Goal: Task Accomplishment & Management: Use online tool/utility

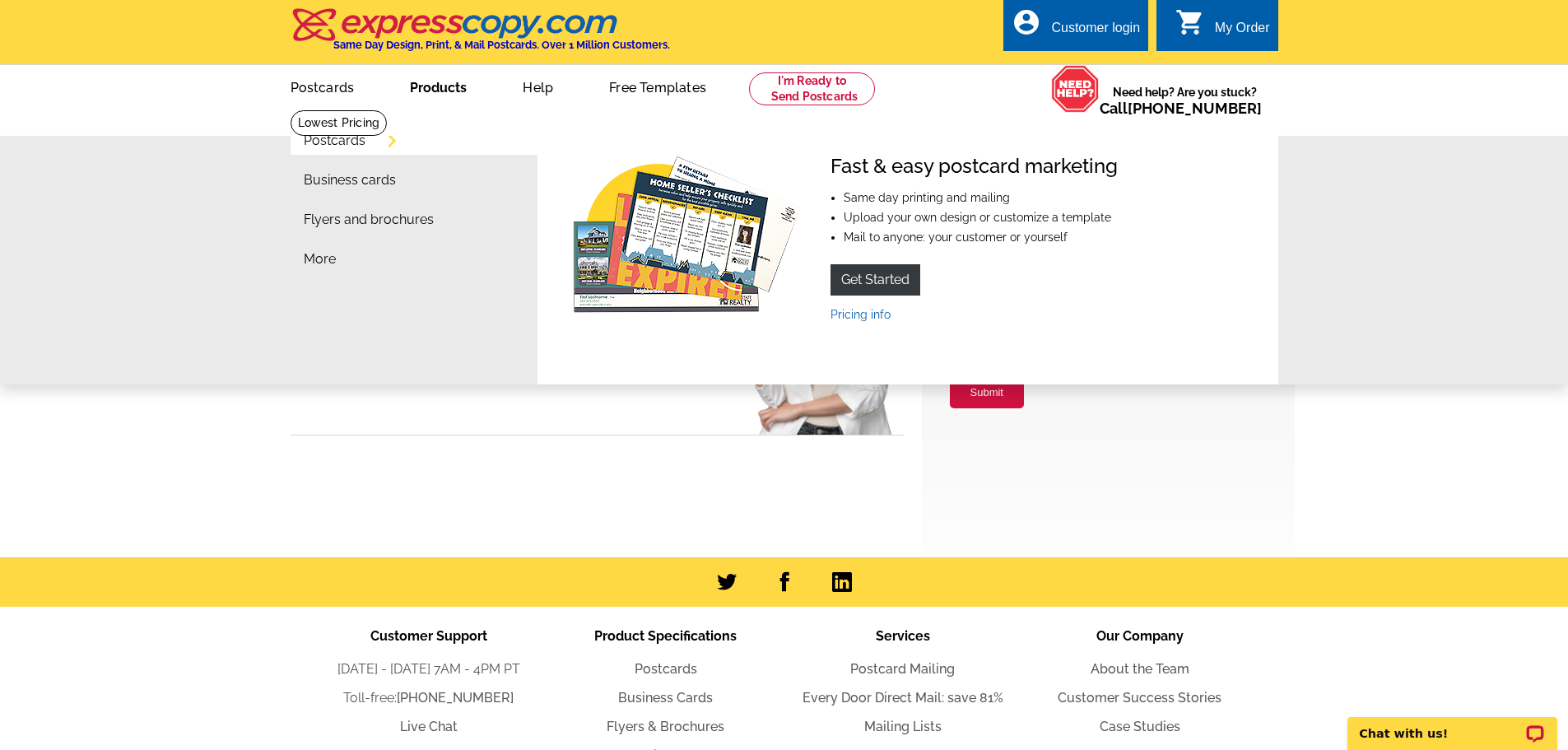
click at [334, 136] on link "Postcards" at bounding box center [334, 141] width 62 height 13
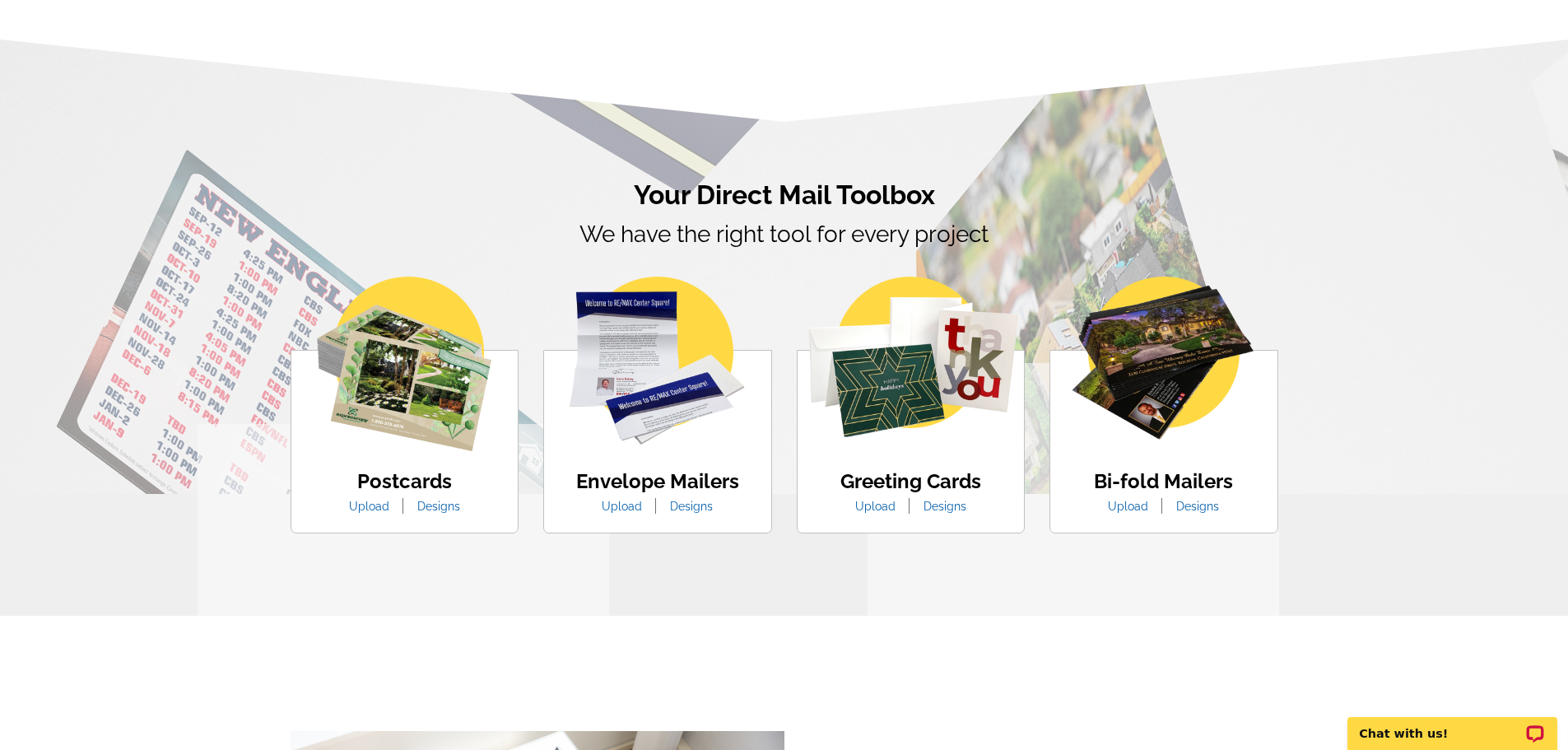
scroll to position [823, 0]
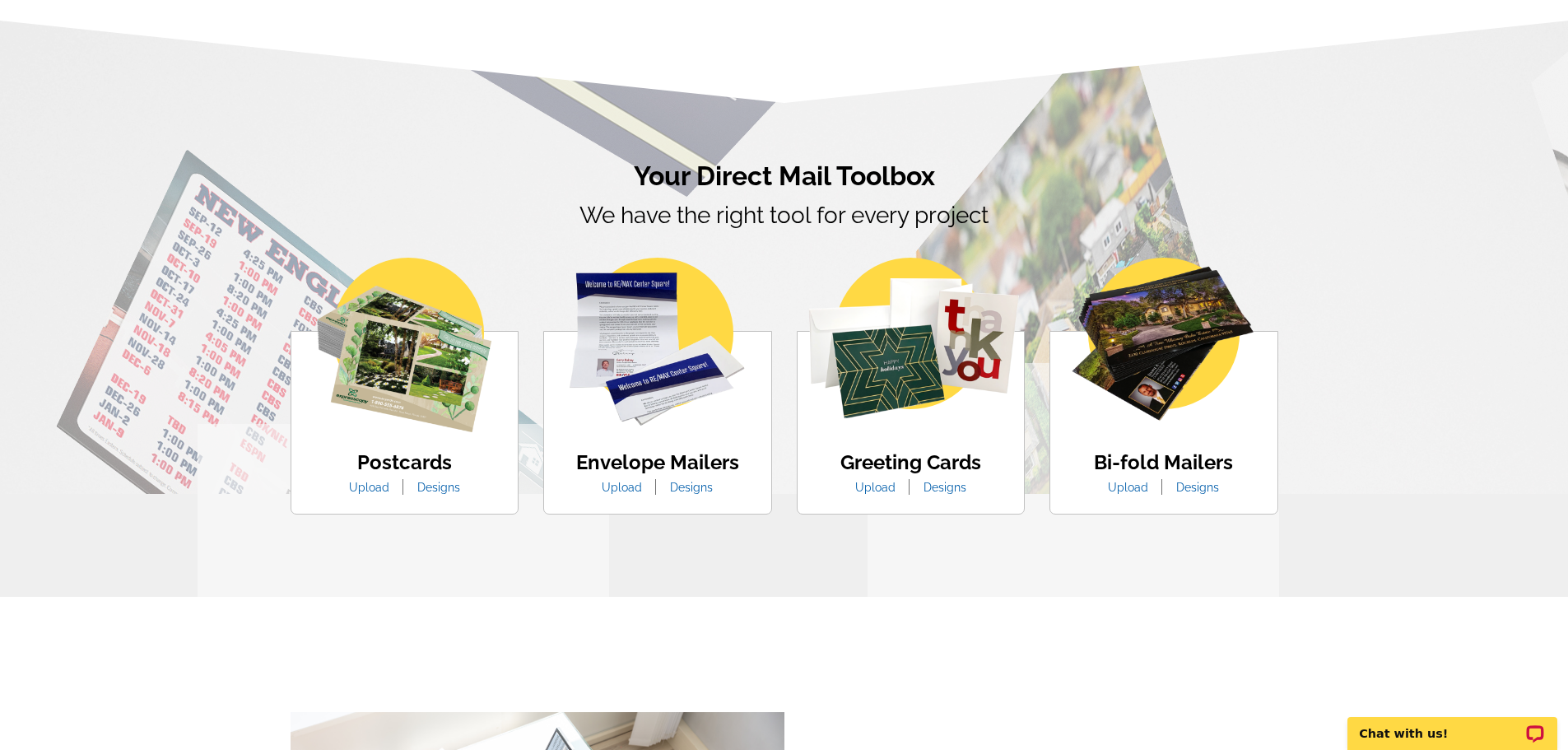
click at [435, 487] on link "Designs" at bounding box center [439, 488] width 68 height 13
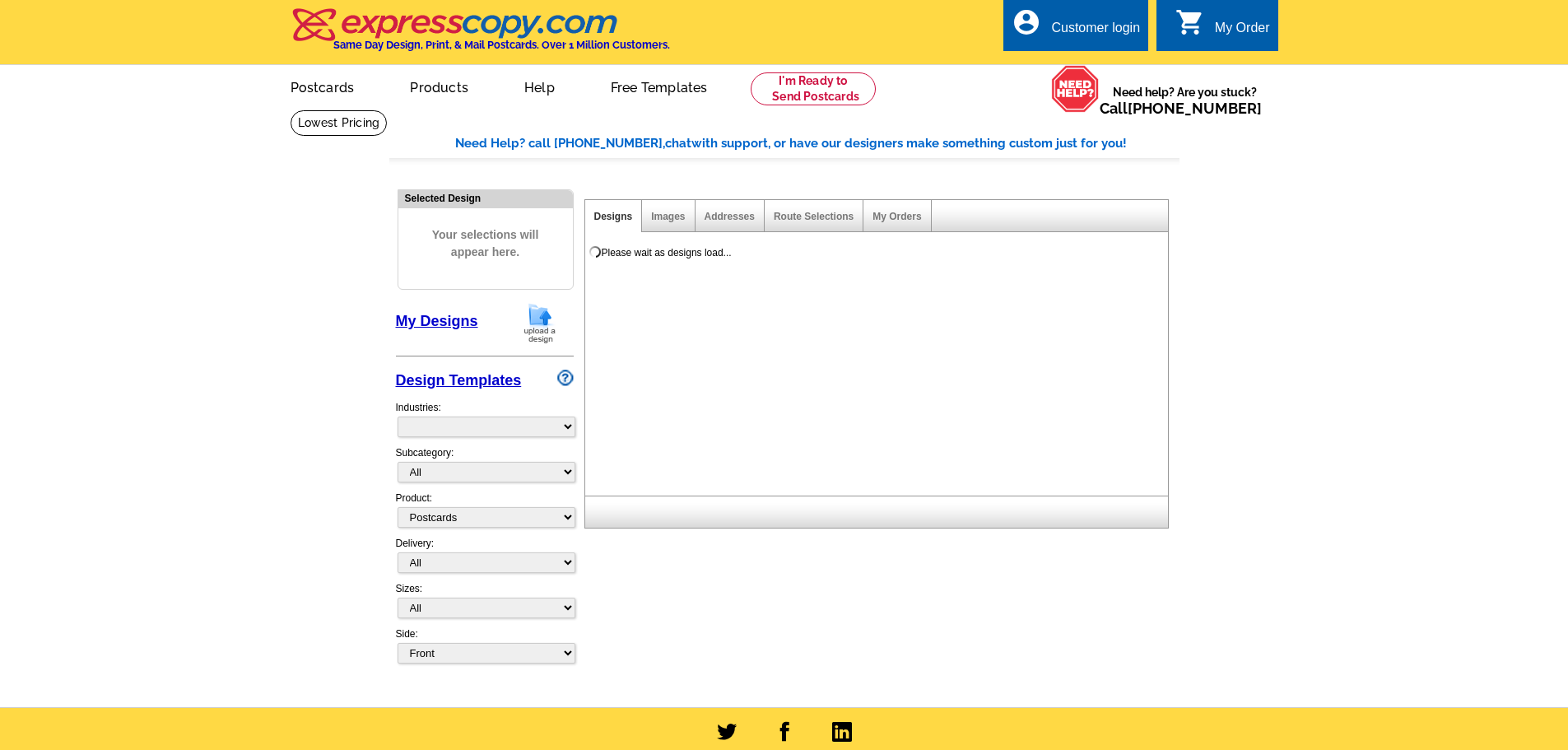
select select "1"
select select "971"
